Goal: Navigation & Orientation: Find specific page/section

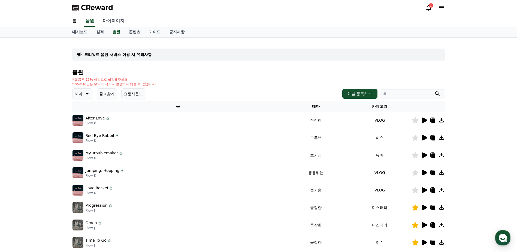
click at [117, 22] on link "마이페이지" at bounding box center [113, 20] width 31 height 11
select select "**********"
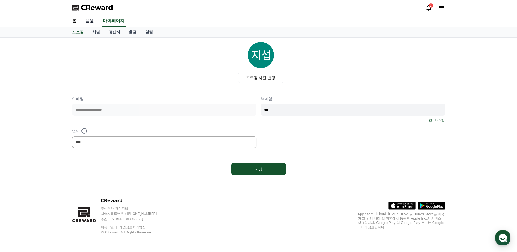
click at [93, 22] on link "음원" at bounding box center [89, 20] width 17 height 11
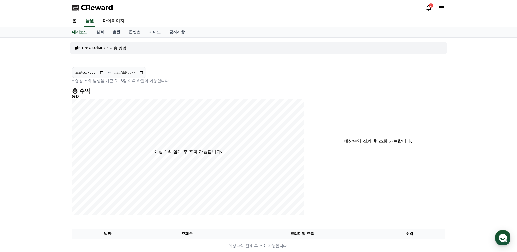
click at [108, 83] on div "**********" at bounding box center [188, 141] width 236 height 153
click at [75, 21] on link "홈" at bounding box center [74, 20] width 13 height 11
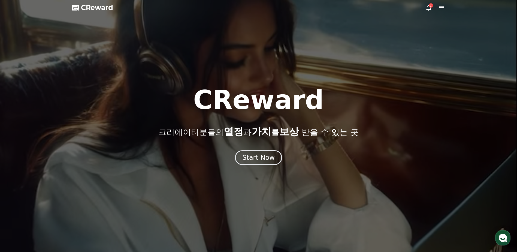
click at [374, 89] on div "CReward 크리에이터분들의 열정 과 가치 를 보상 받을 수 있는 곳" at bounding box center [258, 112] width 517 height 50
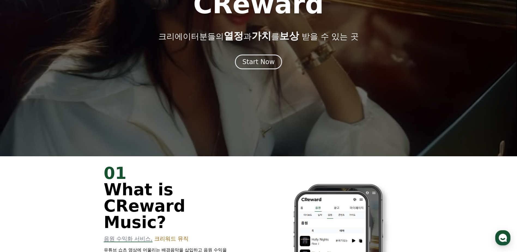
scroll to position [54, 0]
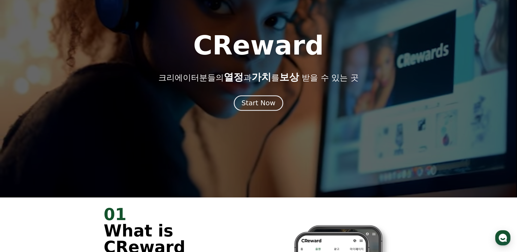
click at [266, 103] on div "Start Now" at bounding box center [258, 102] width 34 height 9
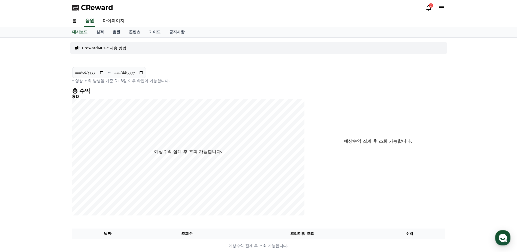
click at [443, 8] on icon at bounding box center [441, 7] width 7 height 7
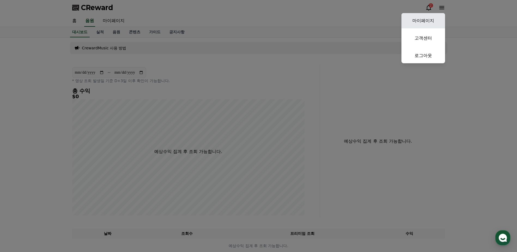
click at [407, 27] on link "마이페이지" at bounding box center [423, 20] width 44 height 15
select select "**********"
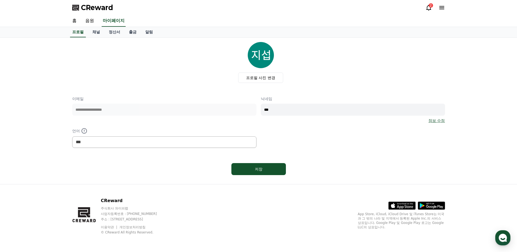
click at [441, 8] on icon at bounding box center [441, 7] width 5 height 3
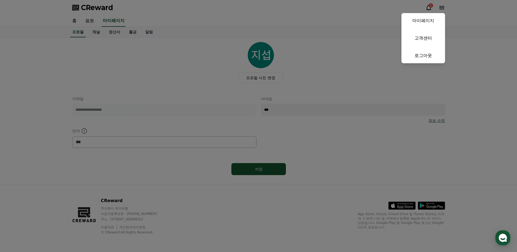
click at [359, 24] on button "close" at bounding box center [258, 126] width 517 height 252
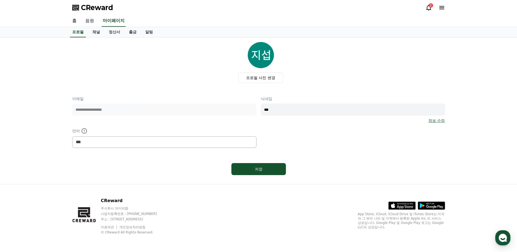
click at [91, 22] on link "음원" at bounding box center [89, 20] width 17 height 11
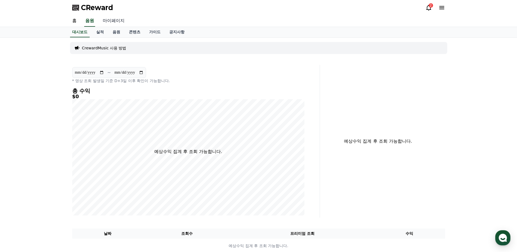
click at [109, 21] on link "마이페이지" at bounding box center [113, 20] width 31 height 11
select select "**********"
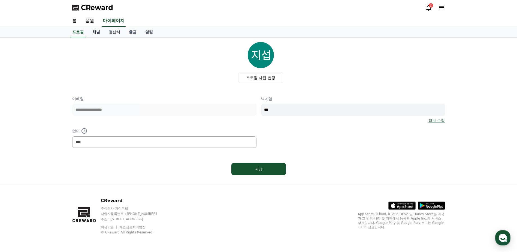
click at [99, 32] on link "채널" at bounding box center [96, 32] width 16 height 10
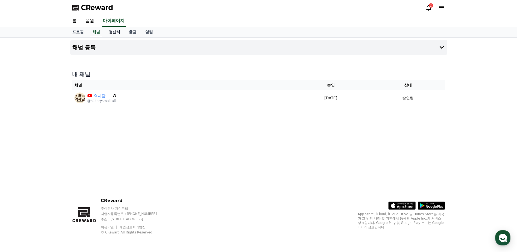
click at [117, 34] on link "정산서" at bounding box center [114, 32] width 20 height 10
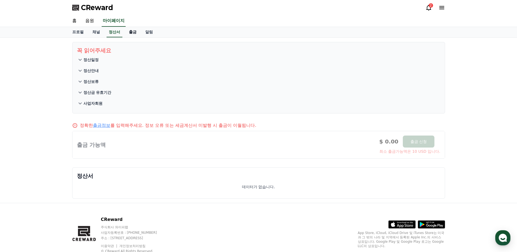
click at [130, 32] on link "출금" at bounding box center [132, 32] width 16 height 10
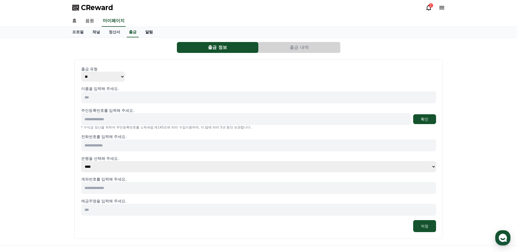
click at [152, 32] on link "알림" at bounding box center [149, 32] width 16 height 10
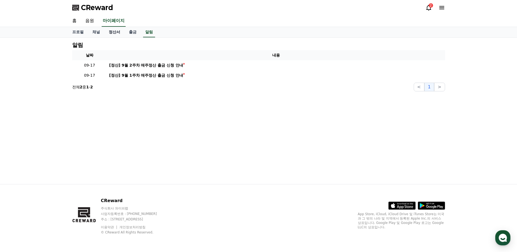
click at [120, 33] on link "정산서" at bounding box center [114, 32] width 20 height 10
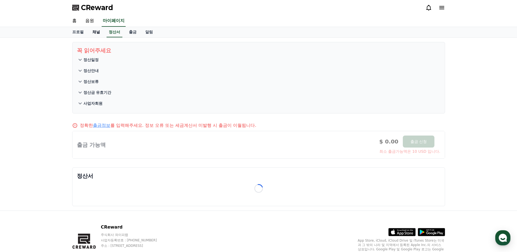
click at [98, 33] on link "채널" at bounding box center [96, 32] width 16 height 10
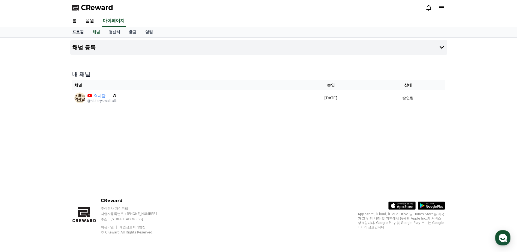
click at [73, 32] on link "프로필" at bounding box center [78, 32] width 20 height 10
select select "**********"
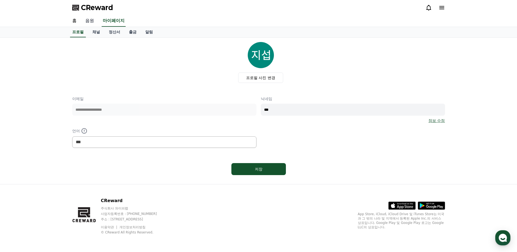
click at [86, 18] on link "음원" at bounding box center [89, 20] width 17 height 11
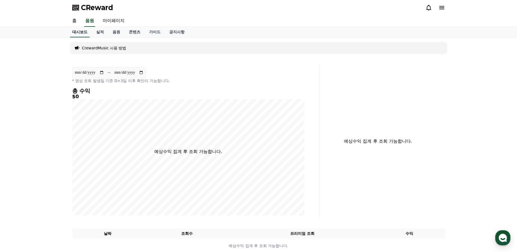
click at [76, 21] on link "홈" at bounding box center [74, 20] width 13 height 11
